Goal: Browse casually

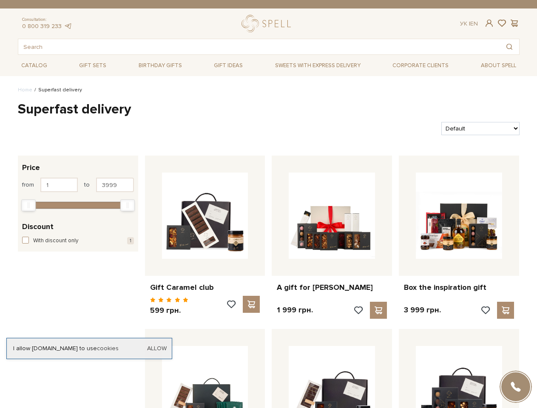
click at [268, 204] on div "A gift for [PERSON_NAME] 1 999 грн." at bounding box center [331, 239] width 127 height 167
click at [489, 23] on span at bounding box center [489, 23] width 10 height 9
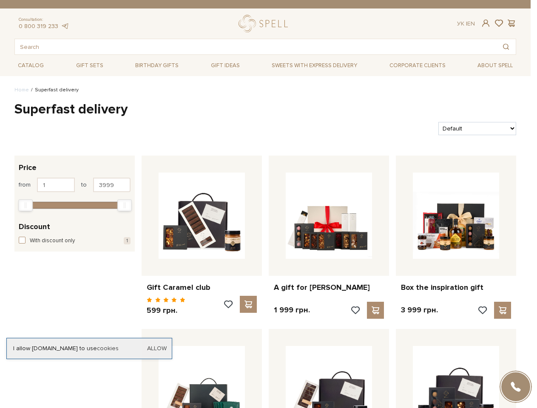
click at [502, 23] on div "Login E-Mail Password Forgot password? Sign In Sign up Forgot password? Enter y…" at bounding box center [268, 204] width 537 height 408
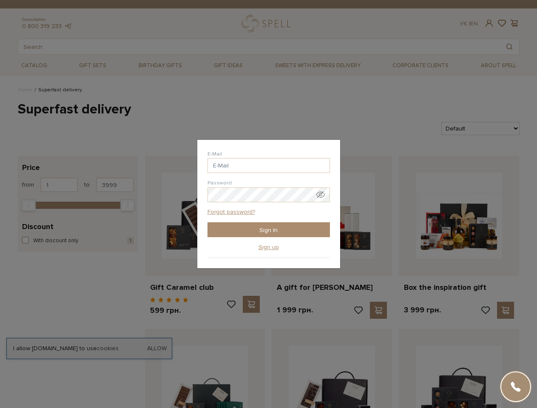
click at [515, 23] on div "Login E-Mail Password Forgot password? Sign In Sign up Forgot password? Enter y…" at bounding box center [268, 204] width 537 height 408
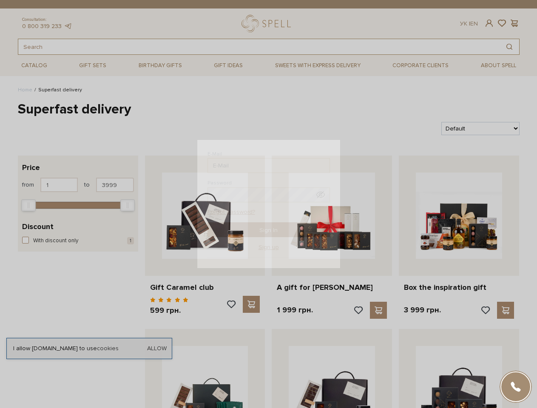
click at [510, 47] on button "Search" at bounding box center [510, 46] width 20 height 15
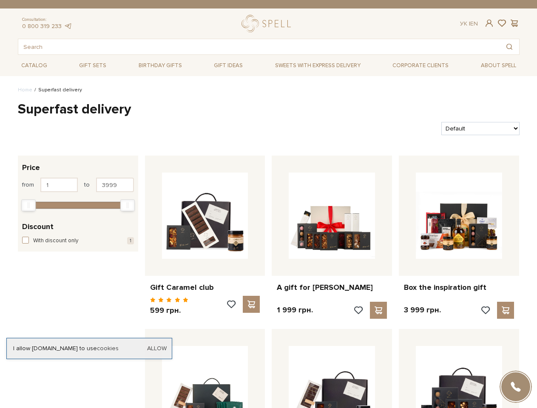
click at [78, 204] on div at bounding box center [77, 205] width 103 height 8
click at [78, 205] on div at bounding box center [77, 205] width 103 height 8
click at [28, 205] on div "Min" at bounding box center [29, 205] width 14 height 11
click at [128, 205] on div "Max" at bounding box center [128, 205] width 14 height 11
click at [234, 305] on span at bounding box center [231, 305] width 11 height 8
